Goal: Information Seeking & Learning: Learn about a topic

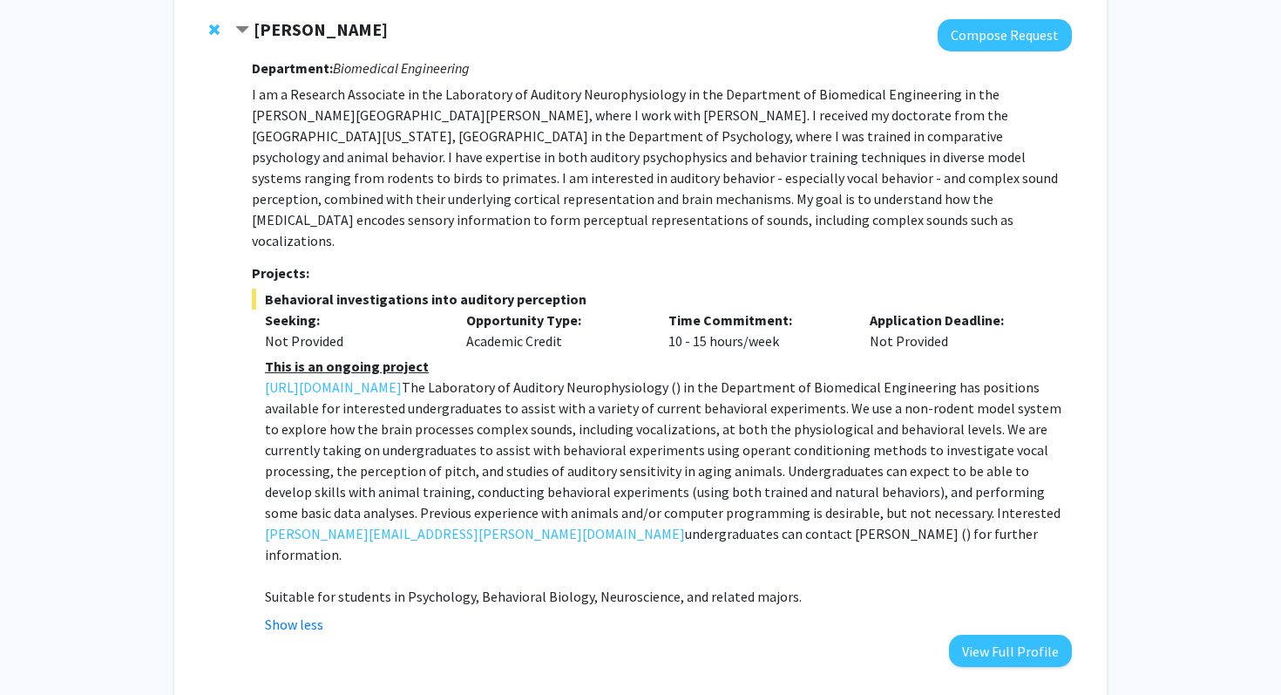
scroll to position [319, 0]
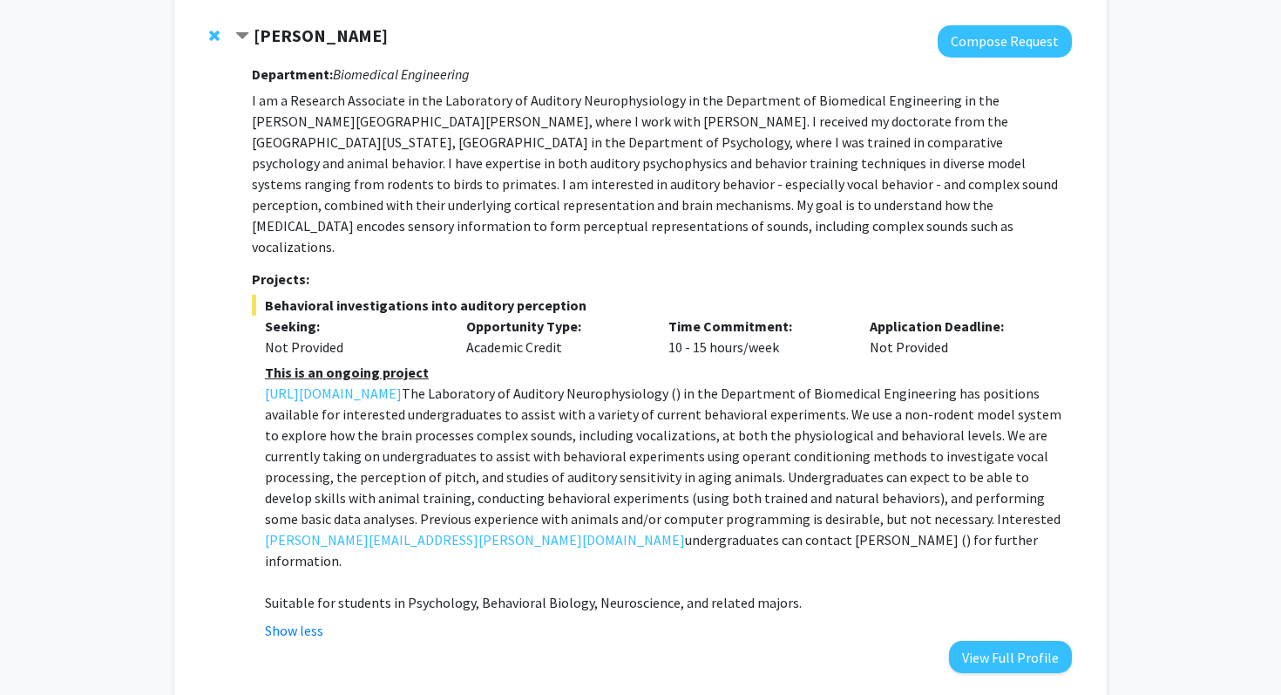
drag, startPoint x: 251, startPoint y: 75, endPoint x: 582, endPoint y: 534, distance: 566.4
click at [583, 534] on div "Department: Biomedical Engineering I am a Research Associate in the Laboratory …" at bounding box center [662, 365] width 820 height 615
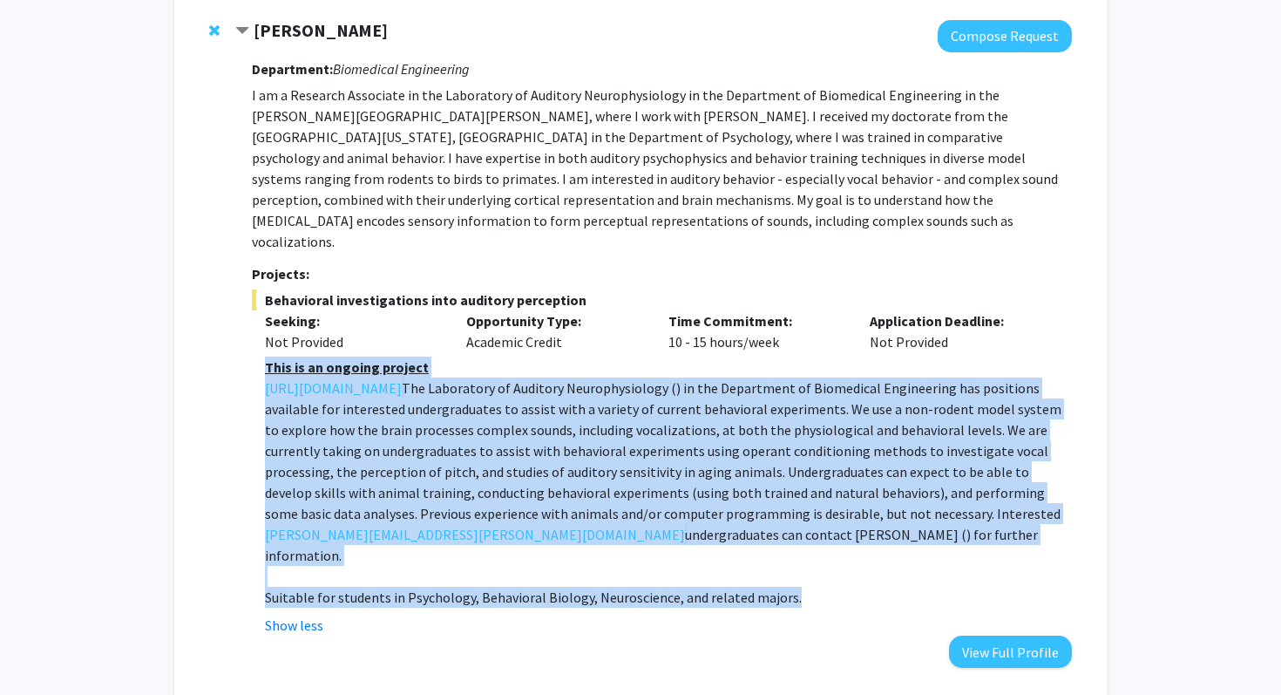
drag, startPoint x: 265, startPoint y: 343, endPoint x: 789, endPoint y: 550, distance: 563.5
click at [789, 547] on div "This is an ongoing project The Laboratory of Auditory Neurophysiology ( [URL][D…" at bounding box center [668, 482] width 807 height 251
copy div "This is an ongoing project The Laboratory of Auditory Neurophysiology ( [URL][D…"
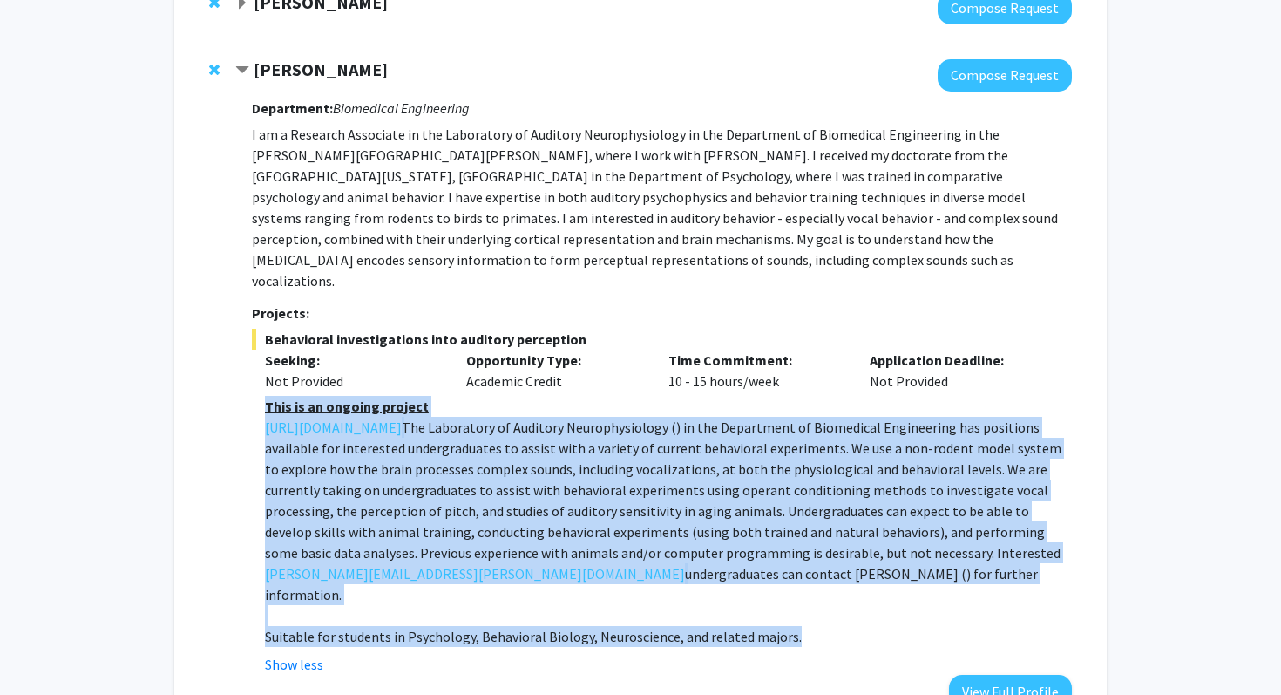
scroll to position [279, 0]
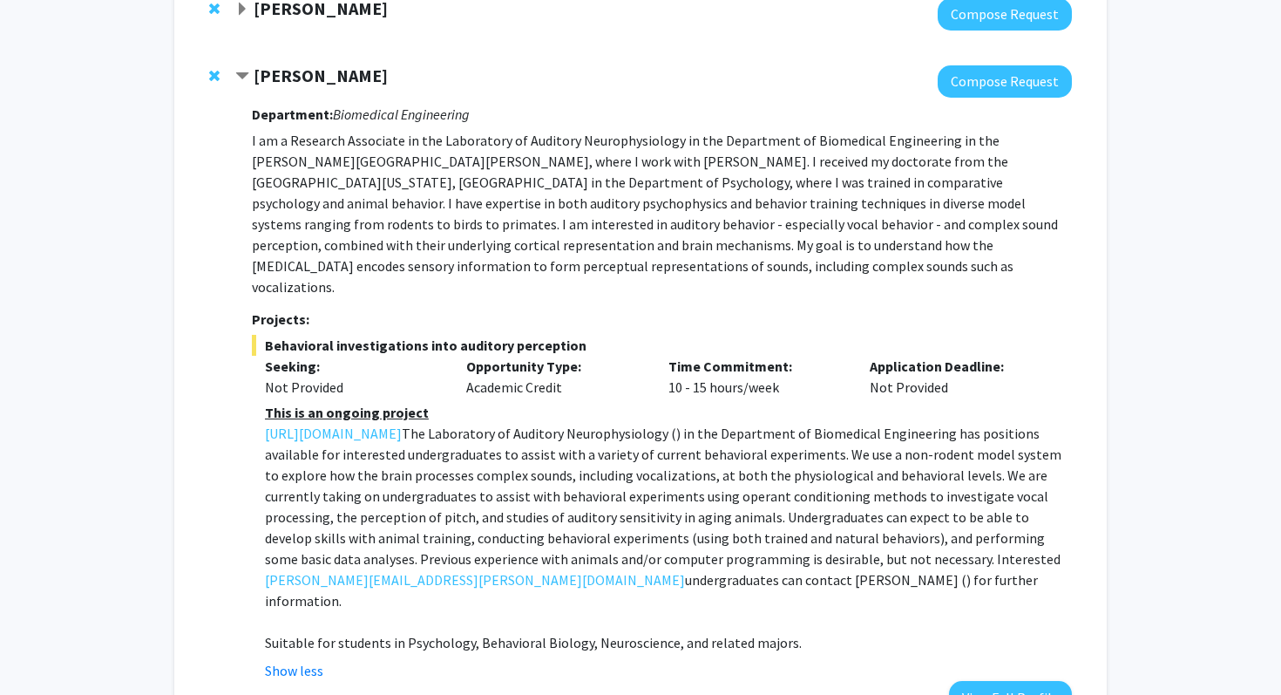
click at [400, 197] on p "I am a Research Associate in the Laboratory of Auditory Neurophysiology in the …" at bounding box center [662, 213] width 820 height 167
click at [400, 196] on p "I am a Research Associate in the Laboratory of Auditory Neurophysiology in the …" at bounding box center [662, 213] width 820 height 167
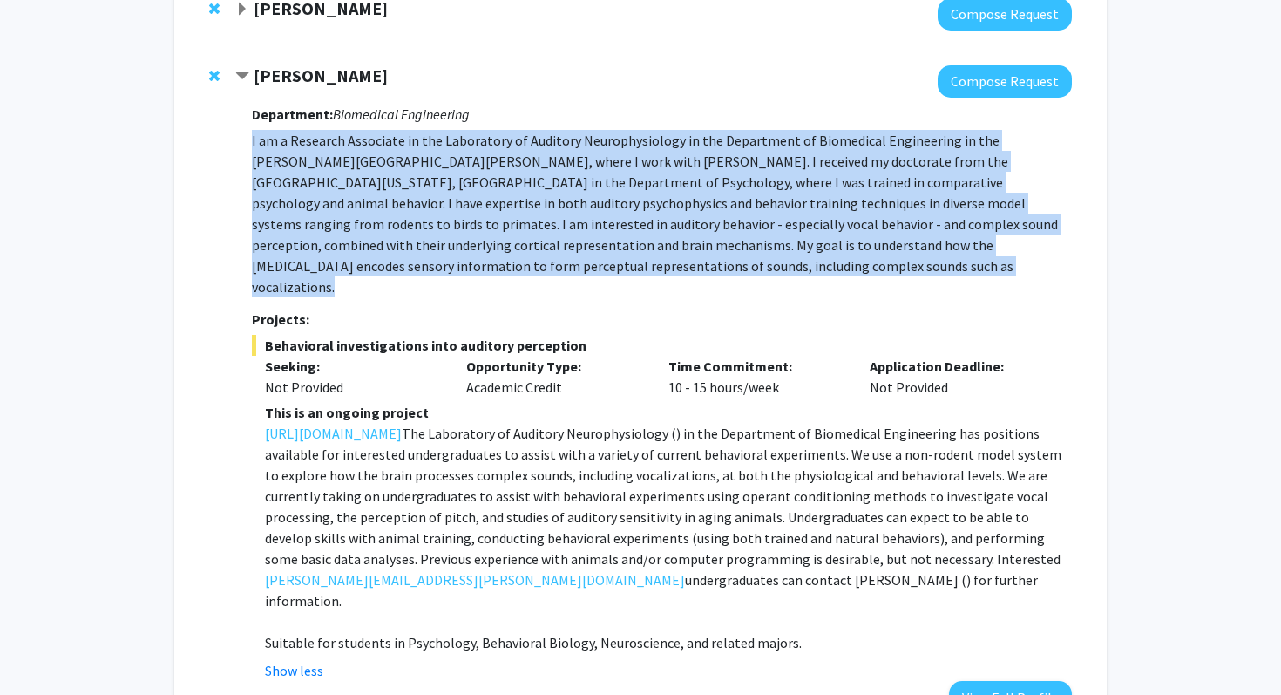
click at [400, 196] on p "I am a Research Associate in the Laboratory of Auditory Neurophysiology in the …" at bounding box center [662, 213] width 820 height 167
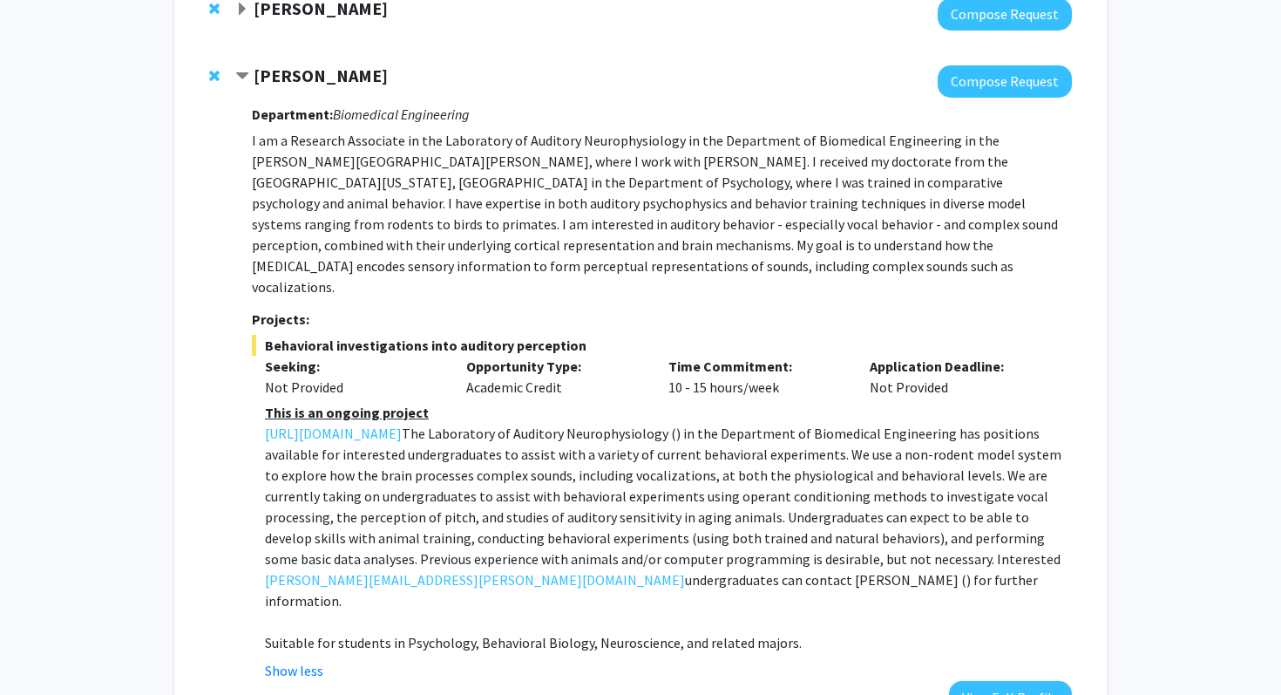
click at [276, 78] on strong "[PERSON_NAME]" at bounding box center [321, 76] width 134 height 22
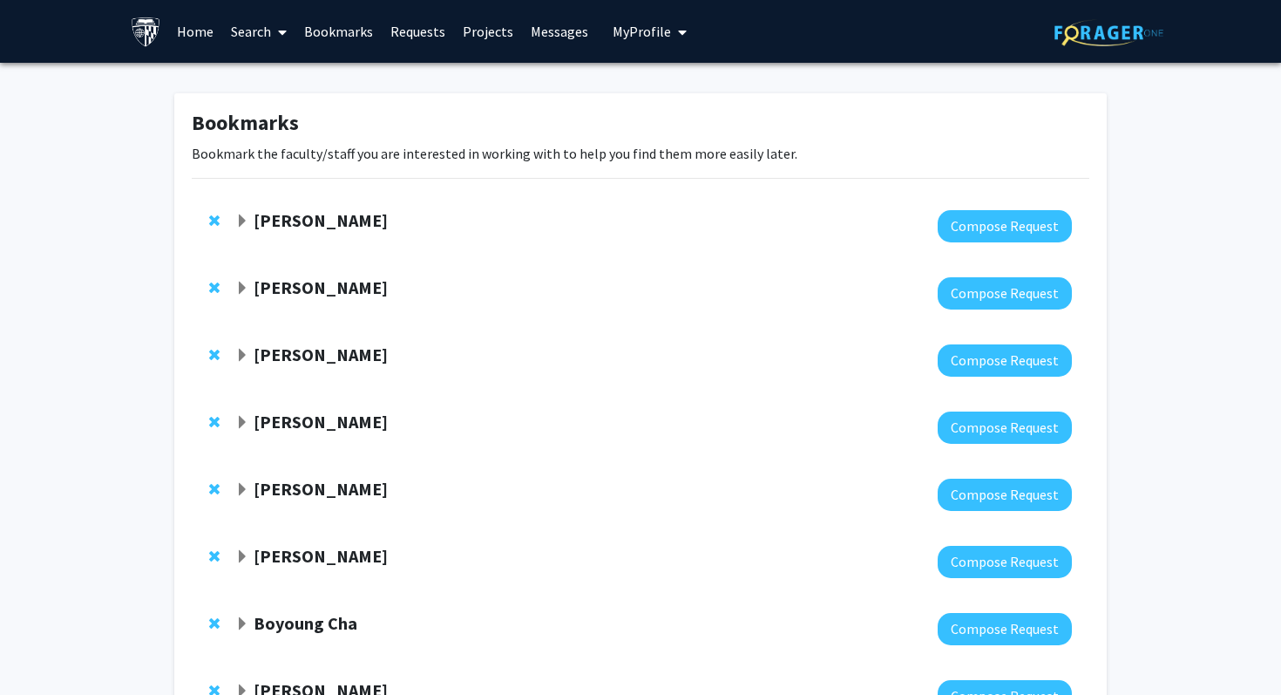
scroll to position [126, 0]
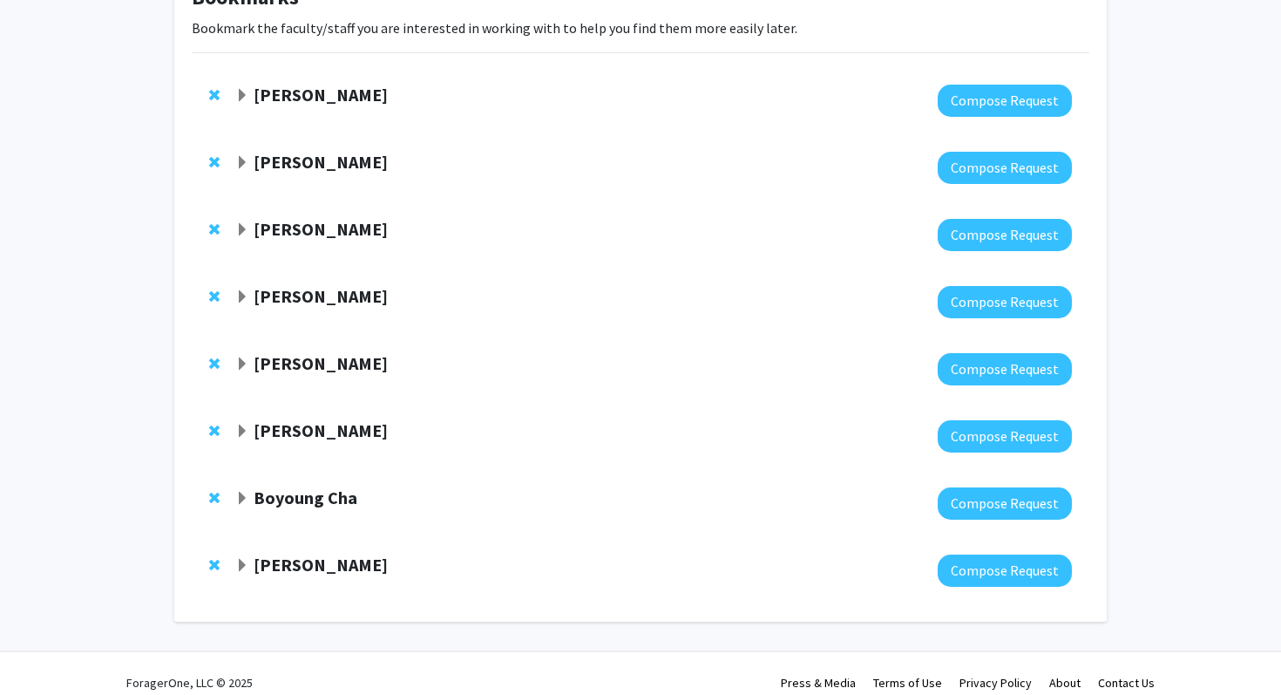
click at [287, 160] on strong "[PERSON_NAME]" at bounding box center [321, 162] width 134 height 22
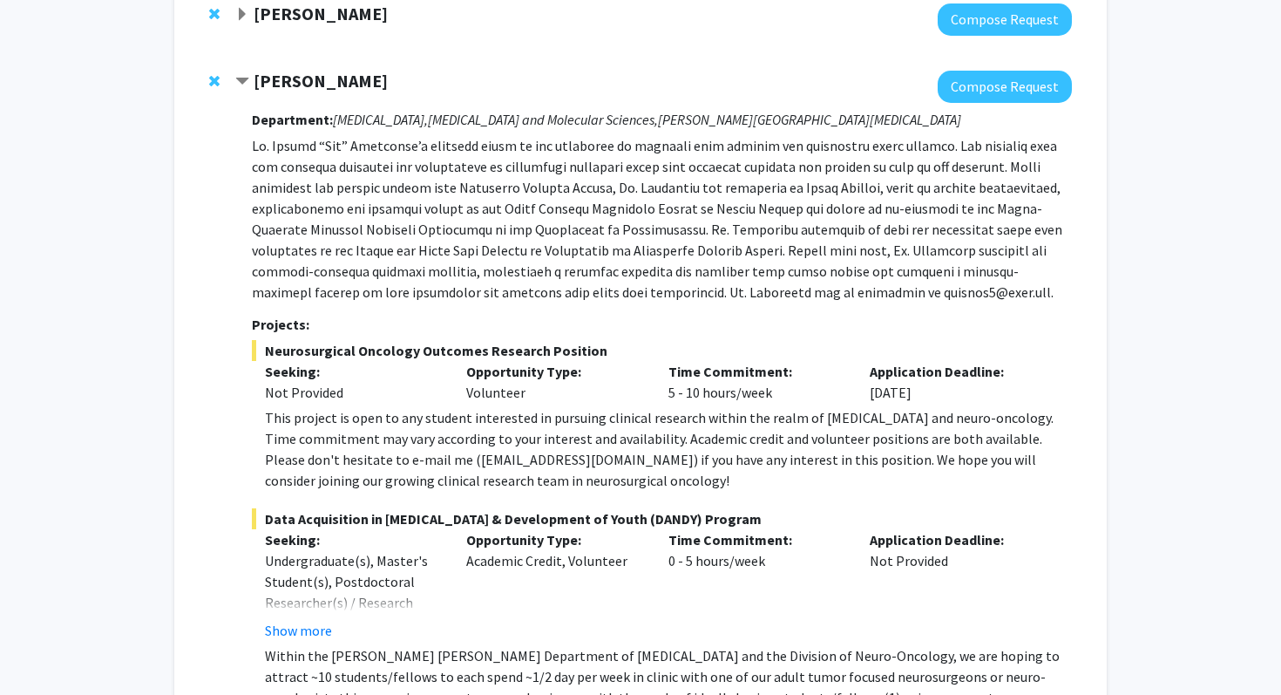
scroll to position [0, 0]
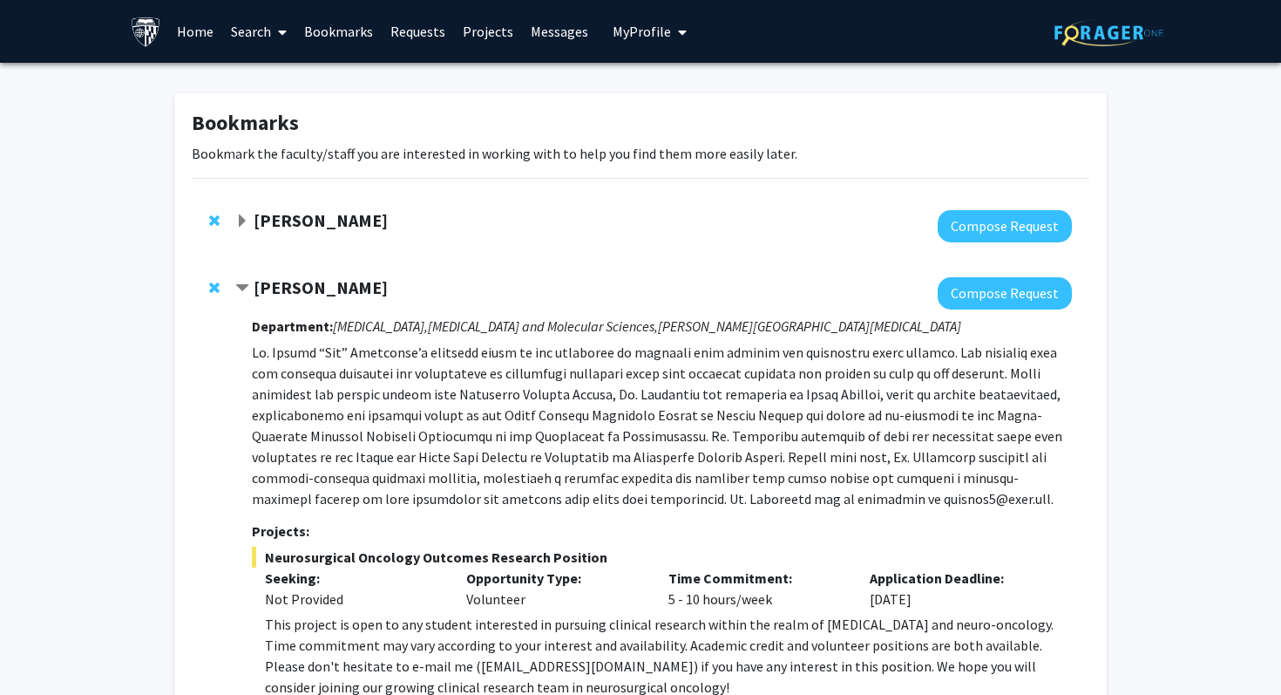
click at [314, 284] on strong "[PERSON_NAME]" at bounding box center [321, 287] width 134 height 22
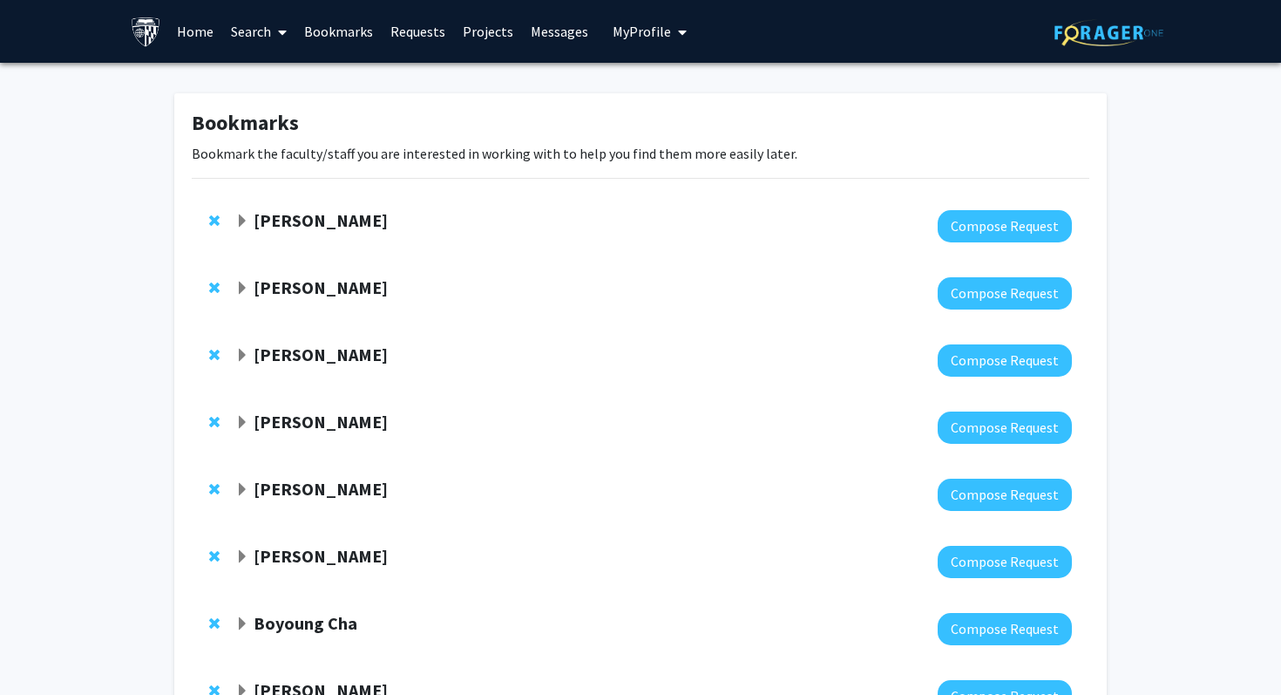
click at [326, 210] on strong "[PERSON_NAME]" at bounding box center [321, 220] width 134 height 22
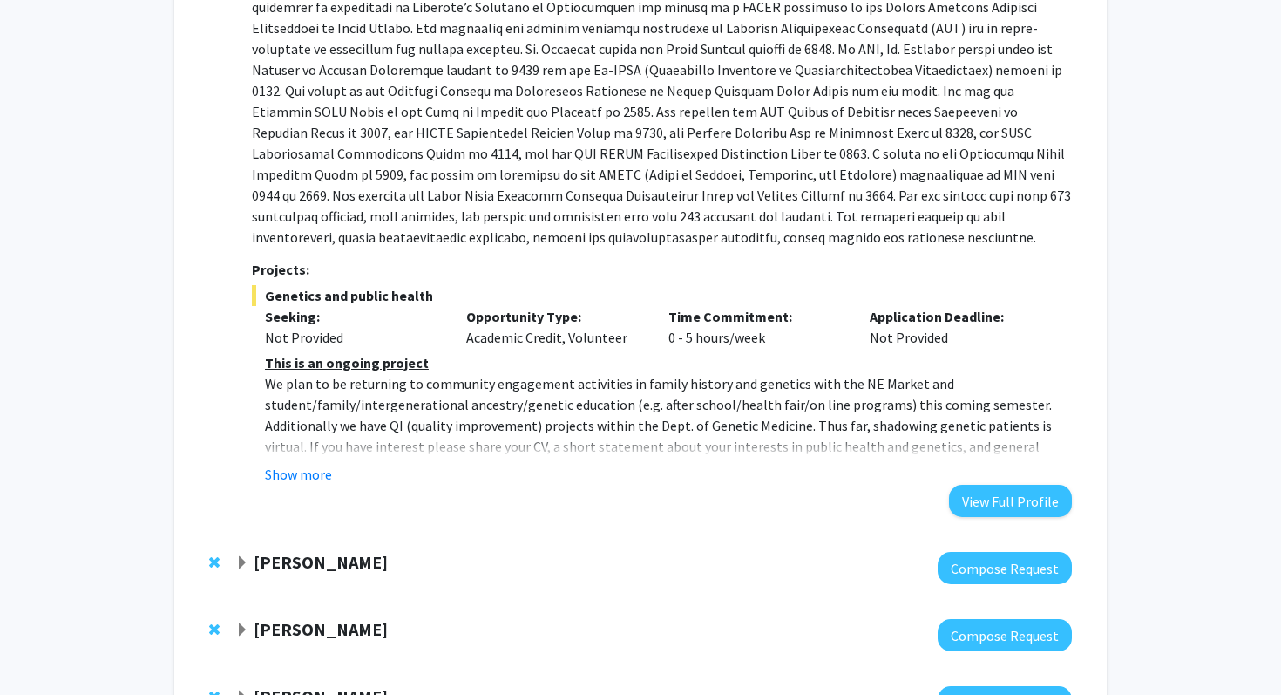
scroll to position [403, 0]
click at [307, 465] on button "Show more" at bounding box center [298, 475] width 67 height 21
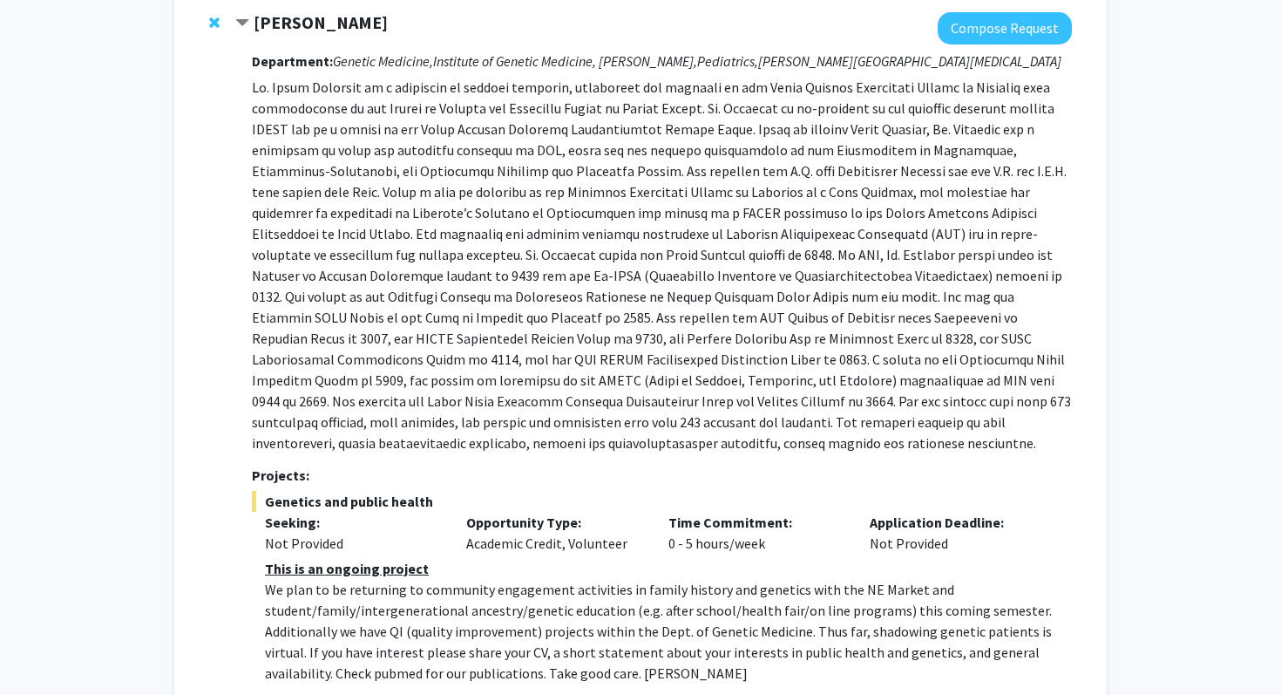
scroll to position [116, 0]
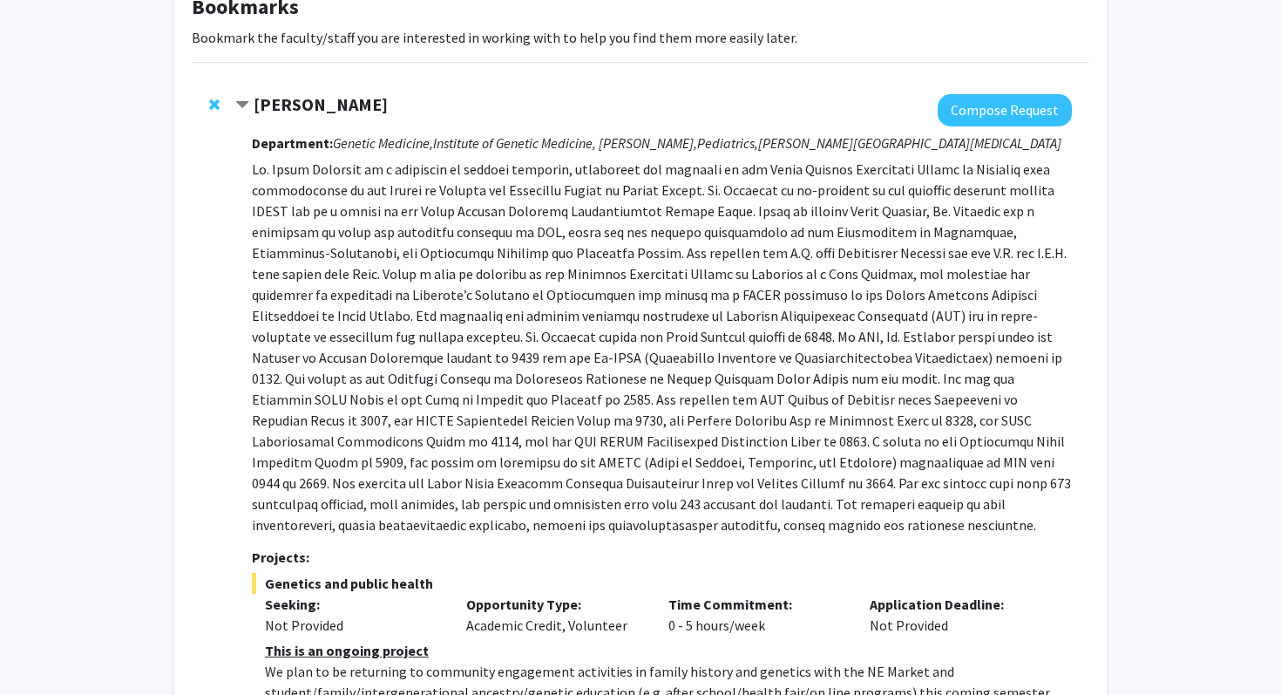
click at [329, 113] on strong "[PERSON_NAME]" at bounding box center [321, 104] width 134 height 22
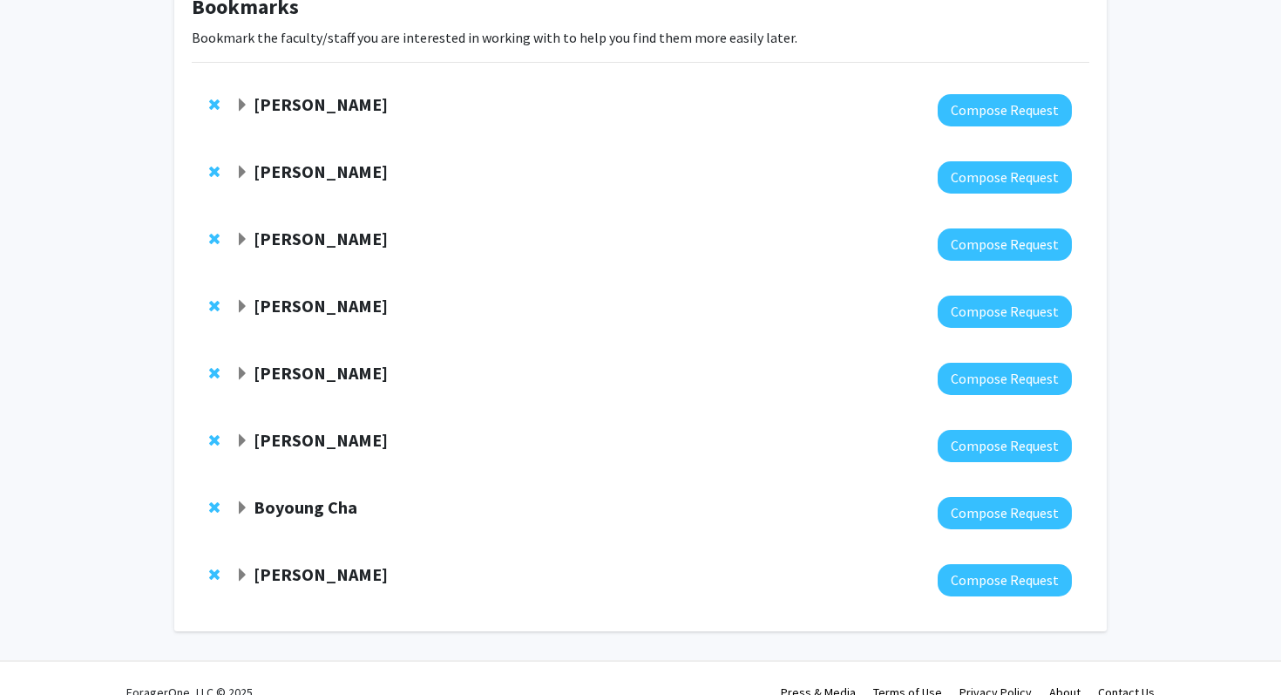
click at [273, 311] on strong "[PERSON_NAME]" at bounding box center [321, 306] width 134 height 22
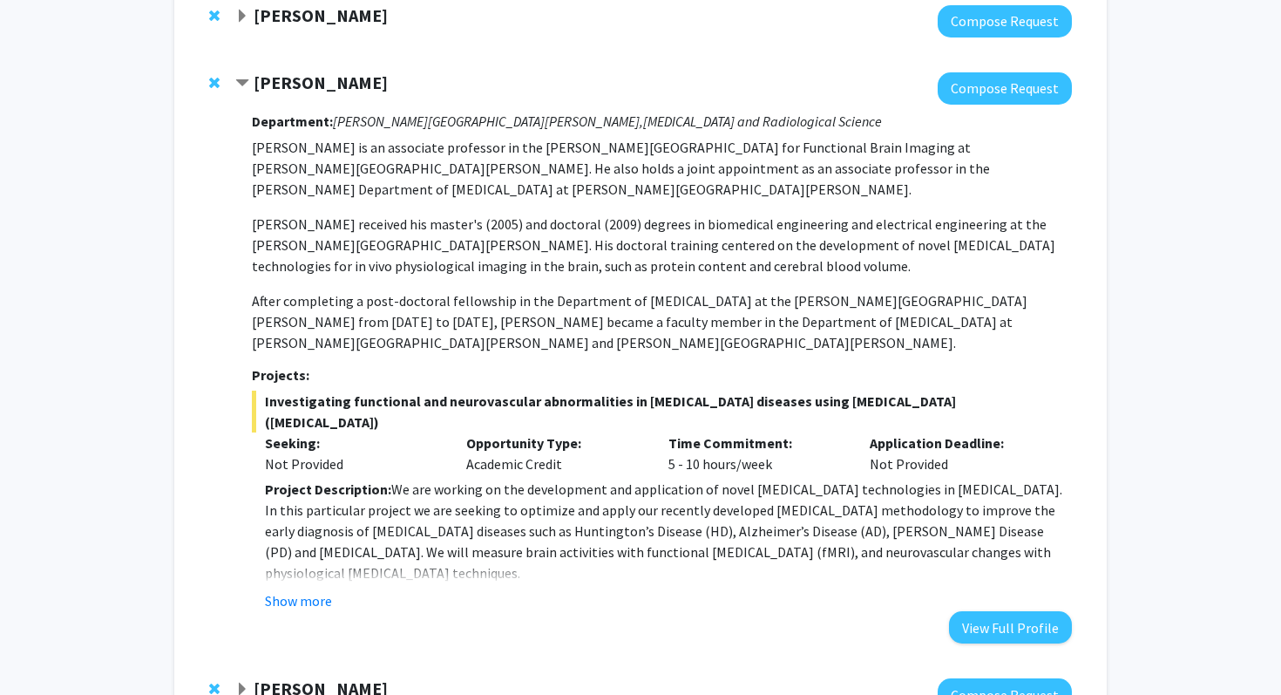
scroll to position [341, 0]
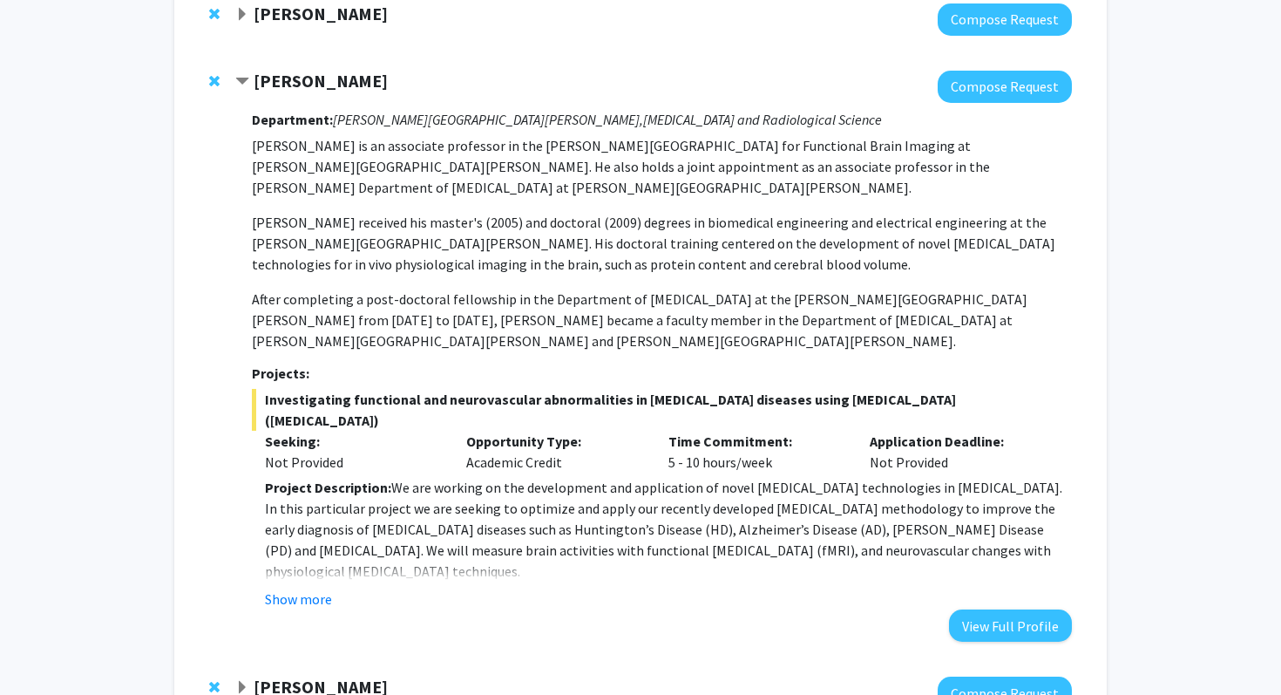
click at [308, 524] on fg-read-more "Project Description: We are working on the development and application of novel…" at bounding box center [662, 543] width 820 height 133
click at [309, 588] on button "Show more" at bounding box center [298, 598] width 67 height 21
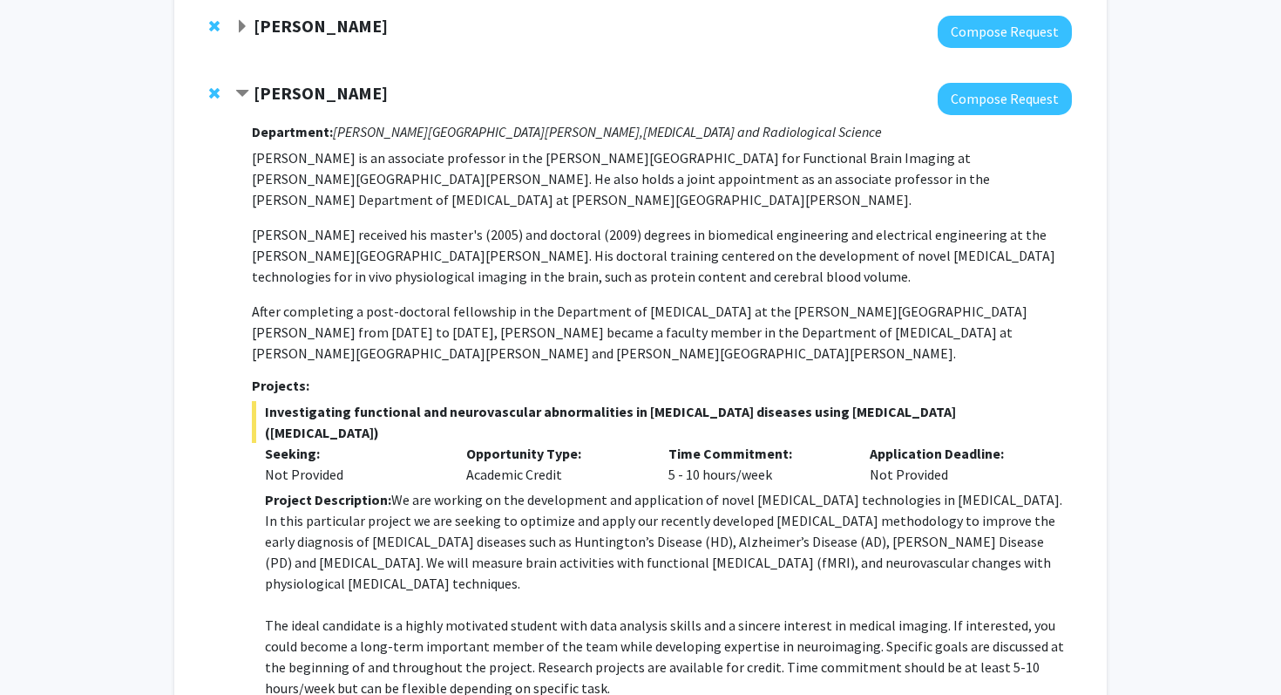
scroll to position [267, 0]
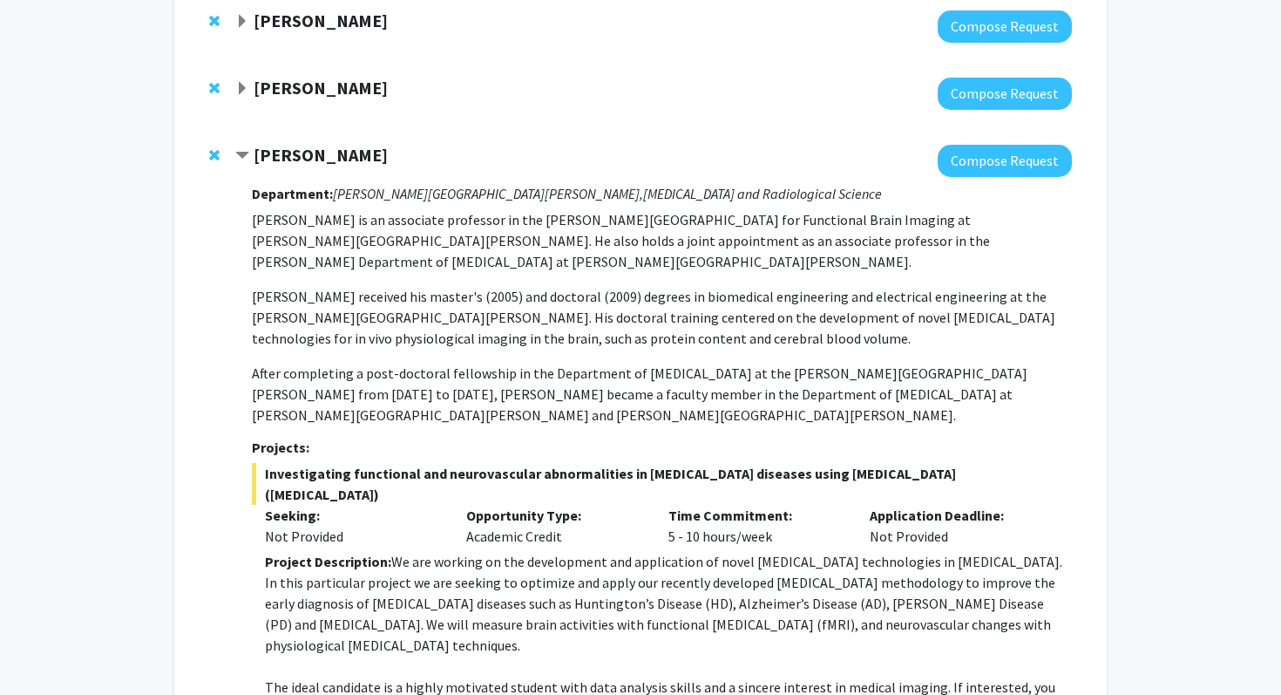
click at [290, 154] on strong "[PERSON_NAME]" at bounding box center [321, 155] width 134 height 22
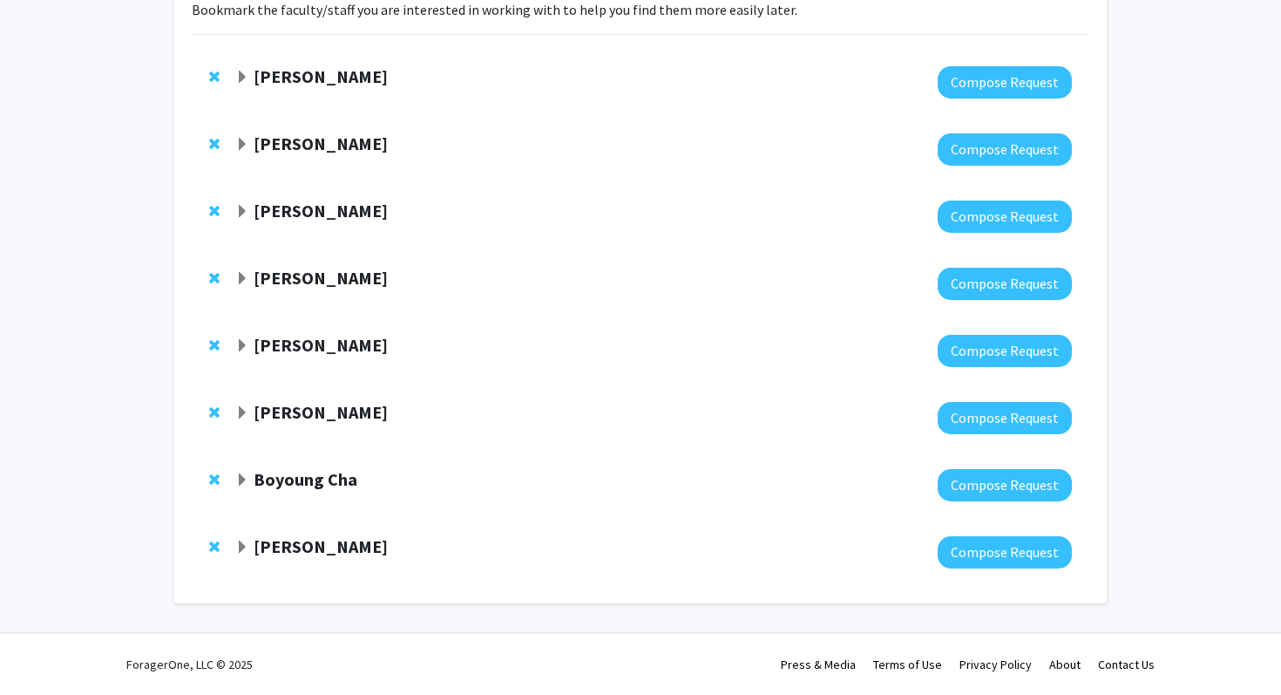
scroll to position [144, 0]
click at [282, 352] on strong "[PERSON_NAME]" at bounding box center [321, 345] width 134 height 22
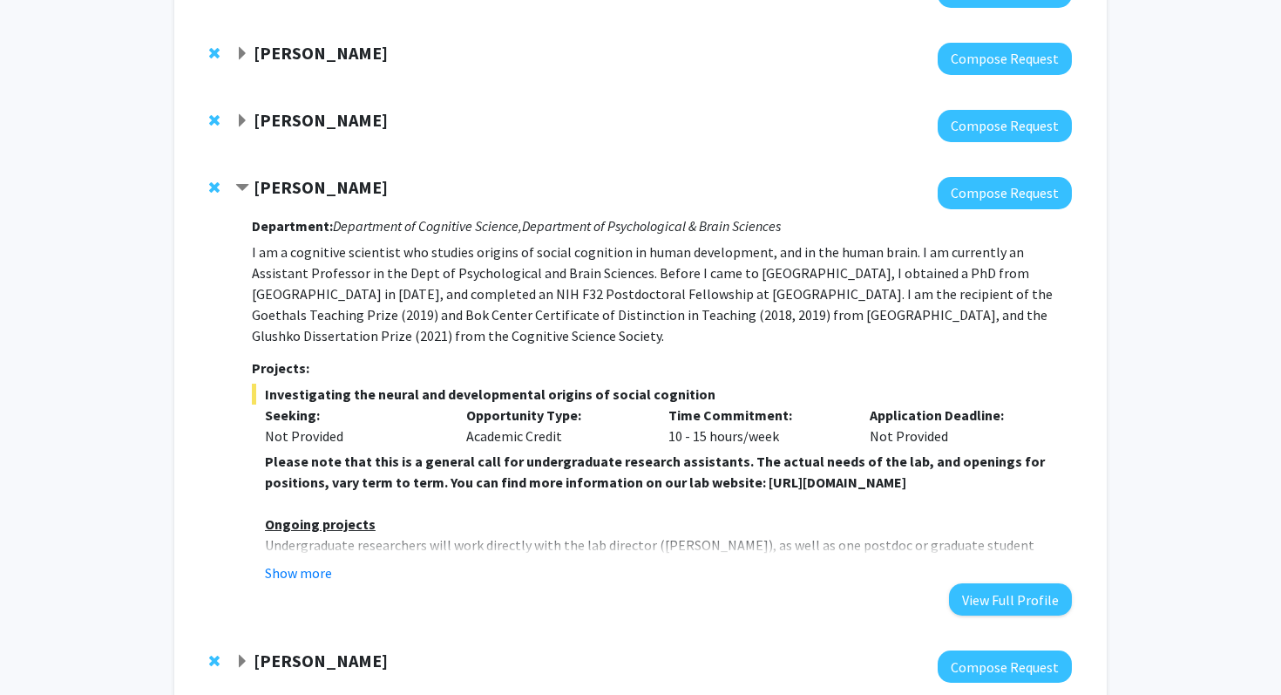
scroll to position [305, 0]
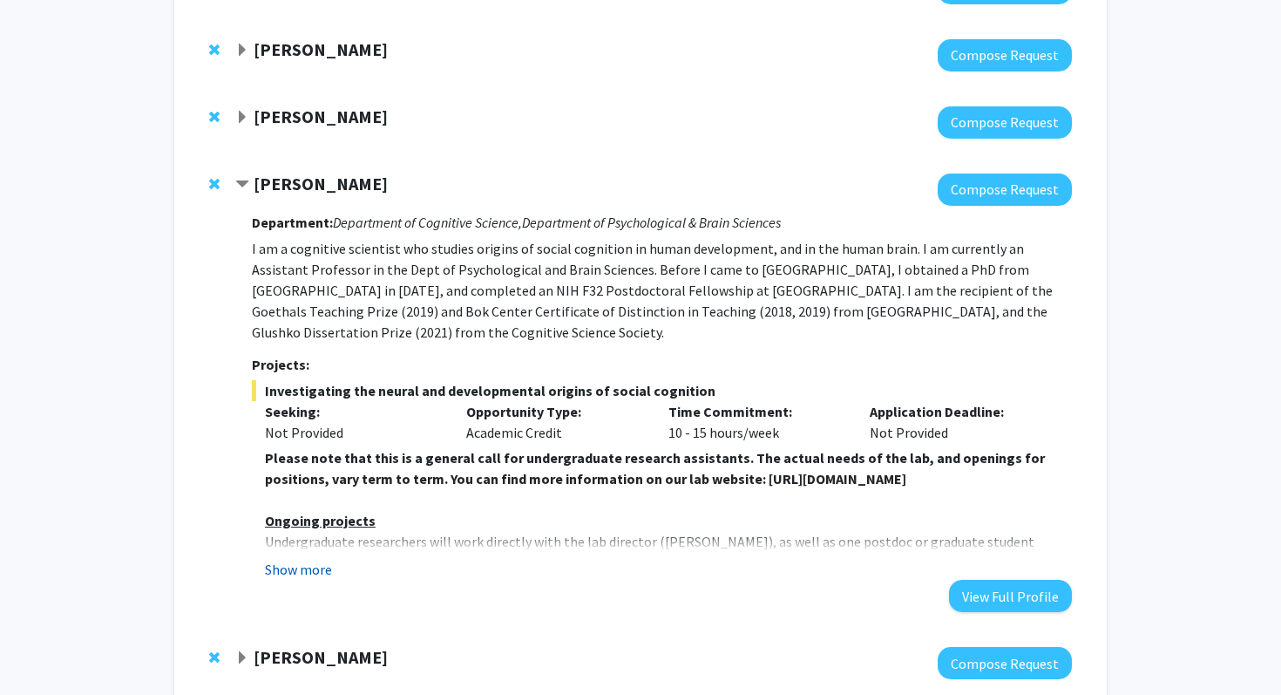
click at [318, 559] on button "Show more" at bounding box center [298, 569] width 67 height 21
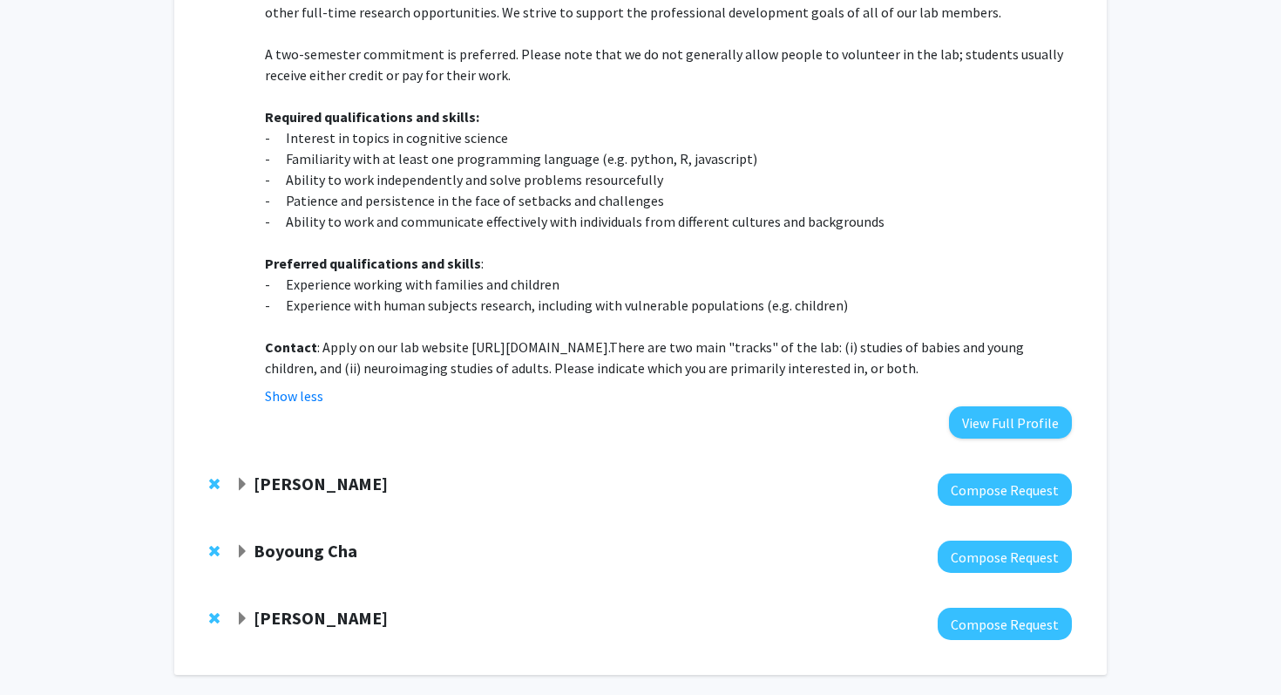
scroll to position [989, 0]
